Goal: Task Accomplishment & Management: Use online tool/utility

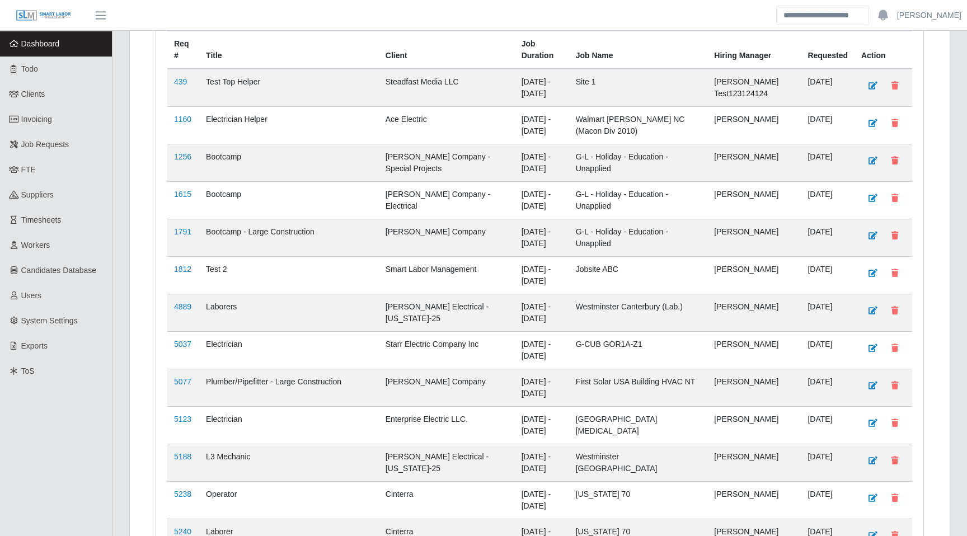
scroll to position [251, 0]
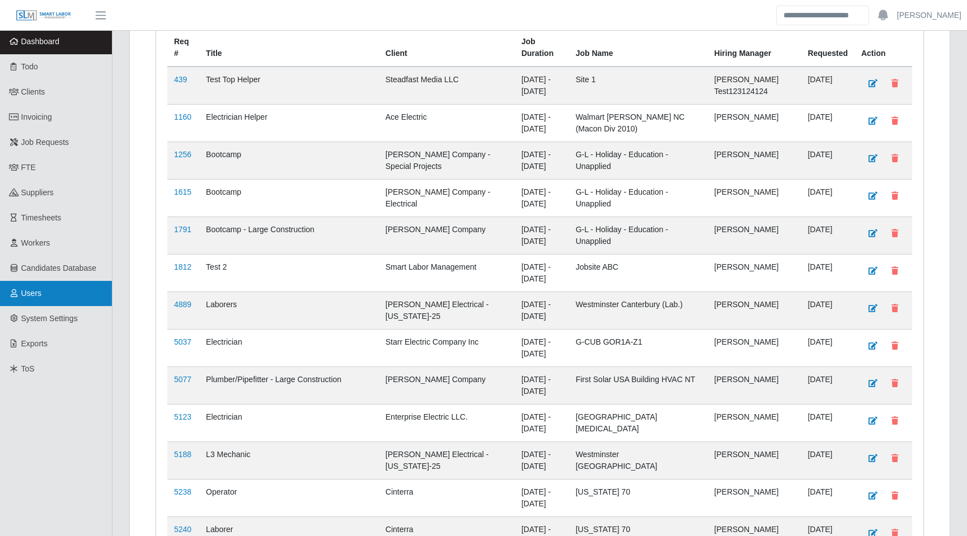
click at [57, 298] on link "Users" at bounding box center [56, 293] width 112 height 25
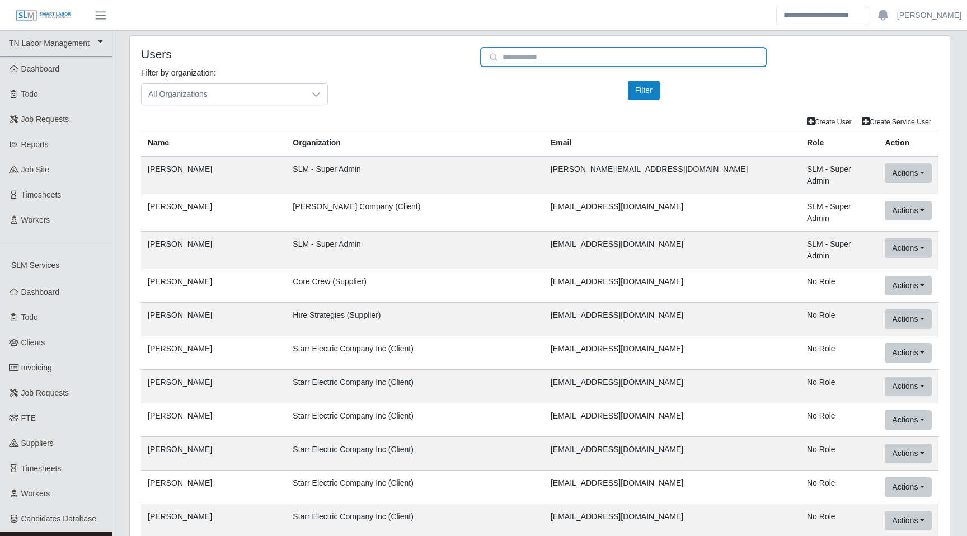
click at [537, 59] on input "email" at bounding box center [623, 57] width 287 height 20
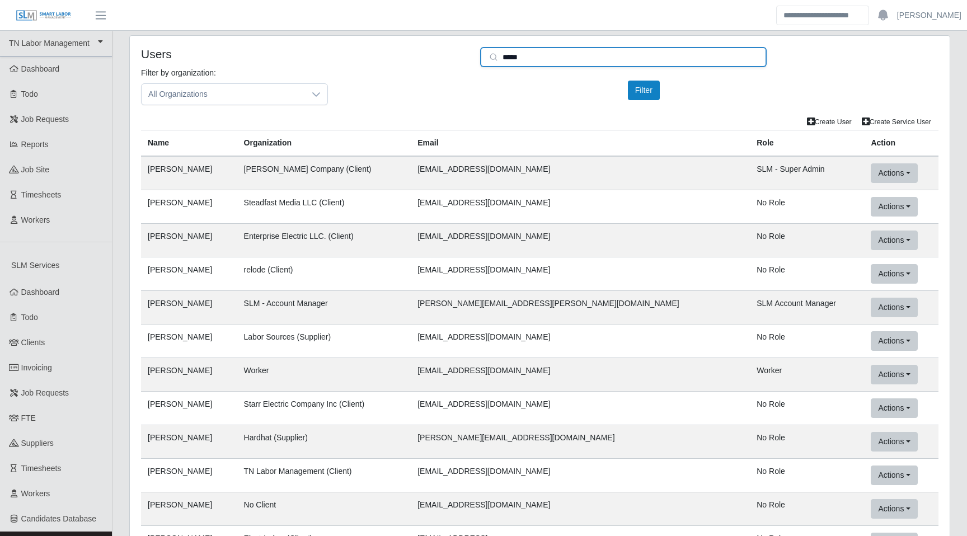
type input "*****"
click at [556, 205] on td "[EMAIL_ADDRESS][DOMAIN_NAME]" at bounding box center [580, 207] width 339 height 34
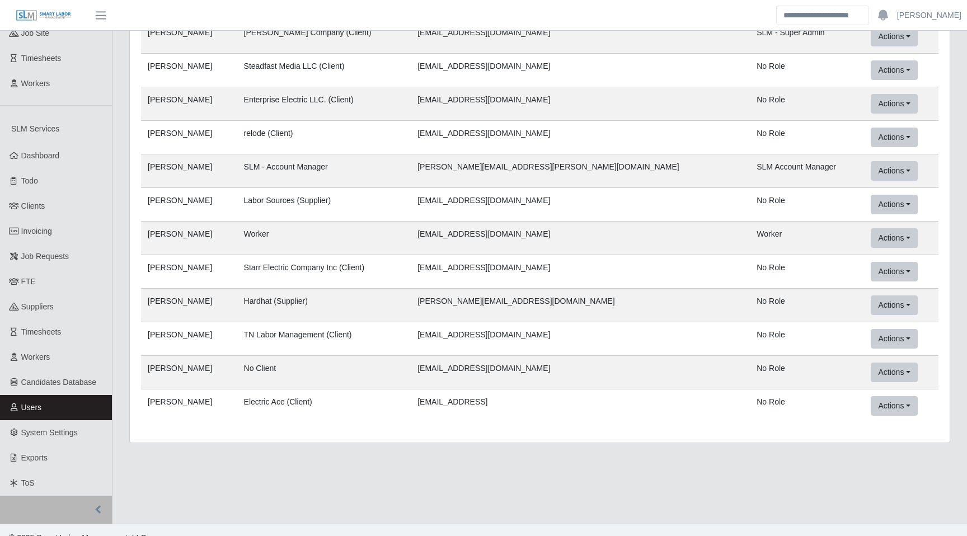
scroll to position [138, 0]
click at [871, 340] on button "Actions" at bounding box center [894, 338] width 46 height 20
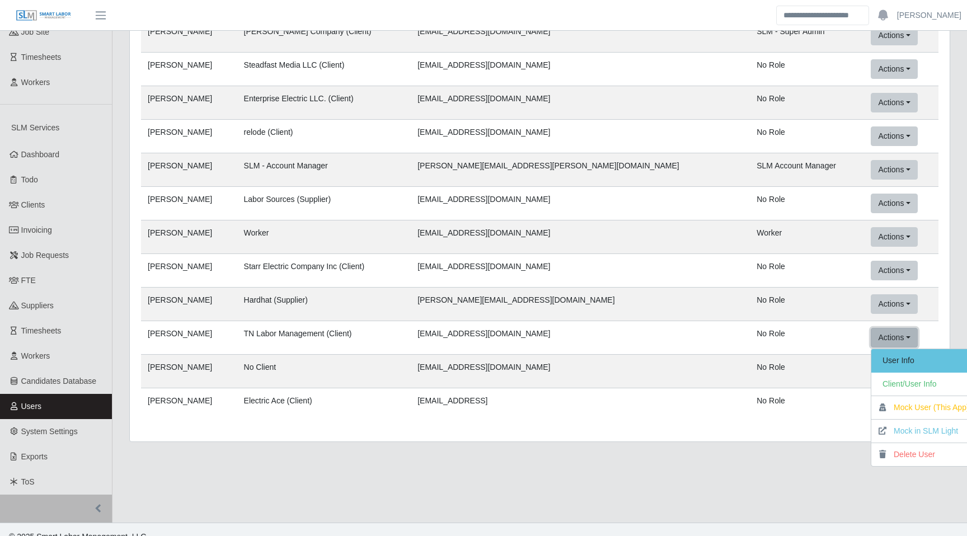
scroll to position [152, 0]
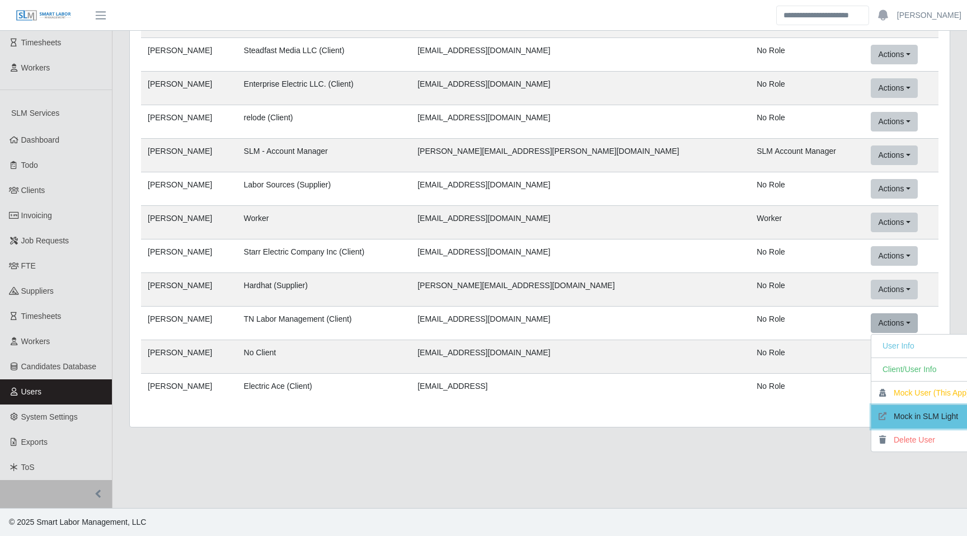
click at [878, 413] on button "Mock in SLM Light" at bounding box center [926, 417] width 109 height 24
